Goal: Task Accomplishment & Management: Use online tool/utility

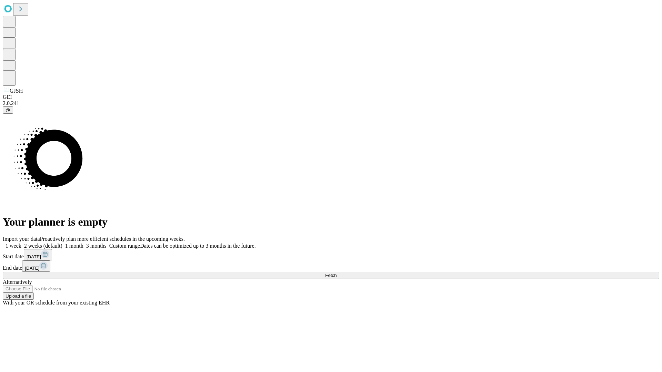
click at [336, 273] on span "Fetch" at bounding box center [330, 275] width 11 height 5
